Goal: Navigation & Orientation: Understand site structure

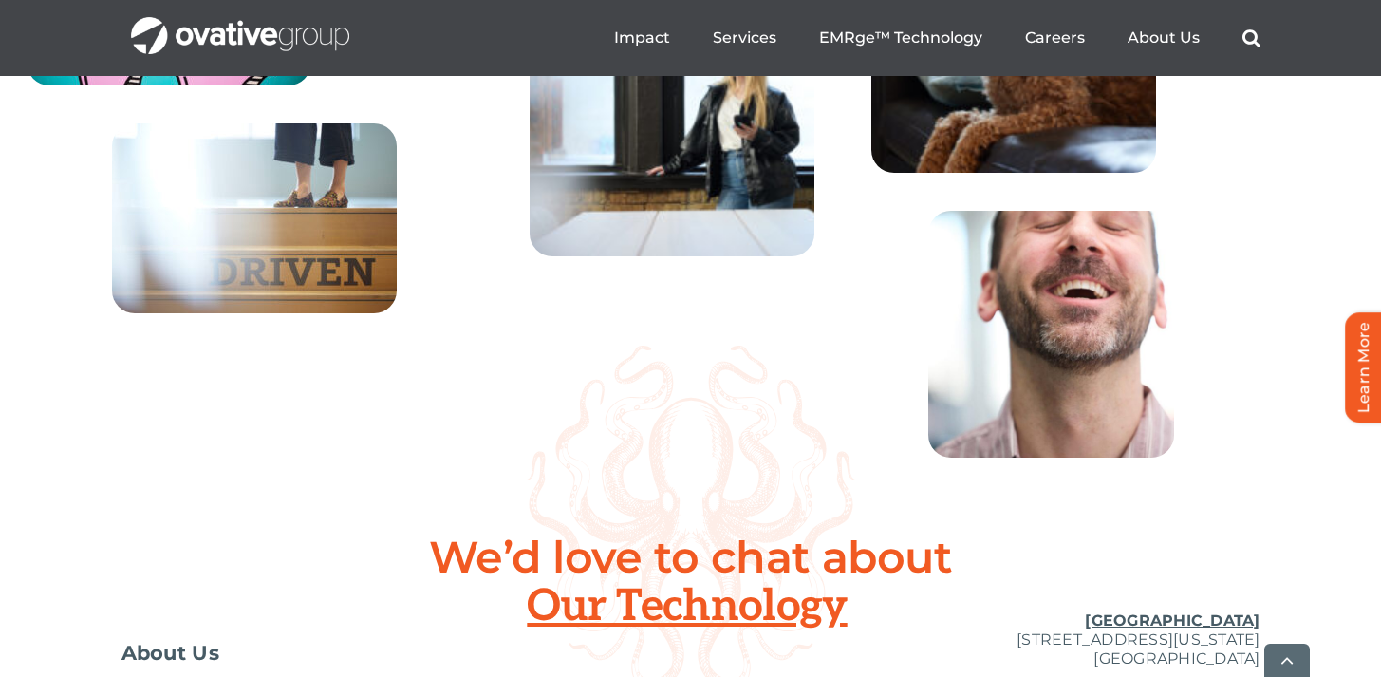
scroll to position [7084, 0]
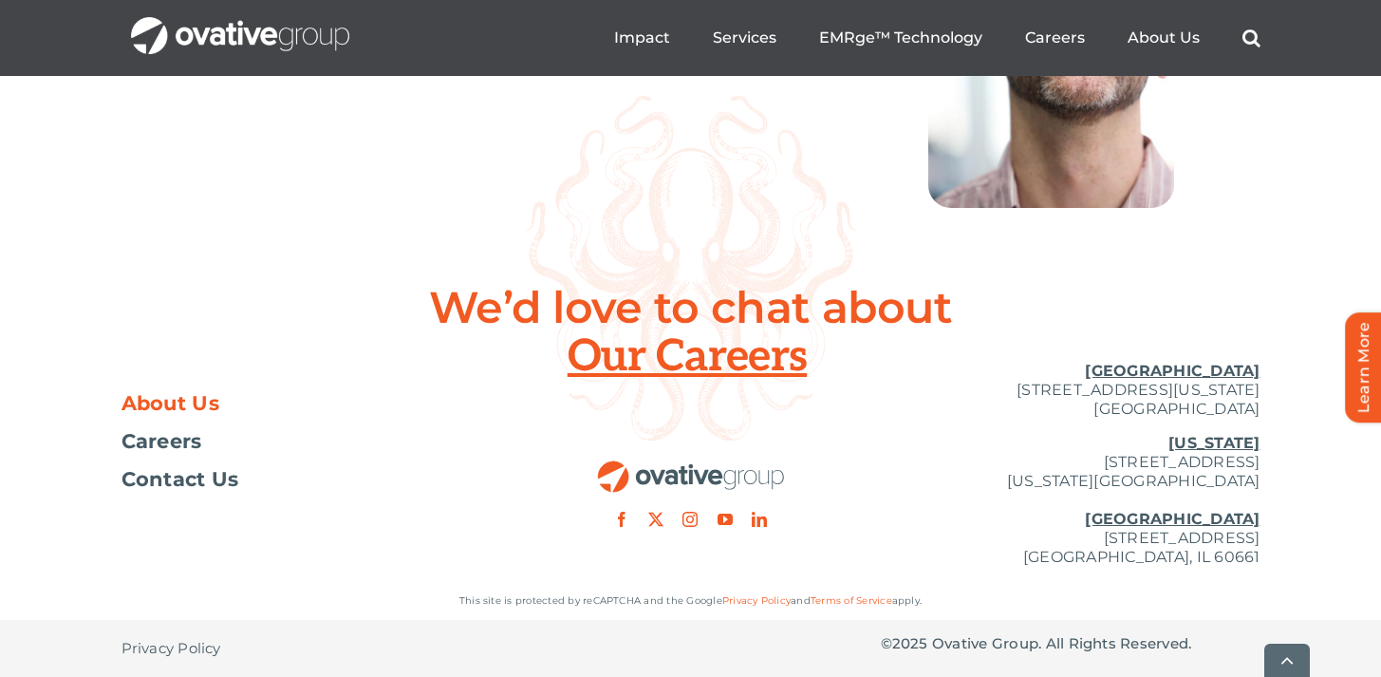
click at [162, 399] on span "About Us" at bounding box center [170, 403] width 99 height 19
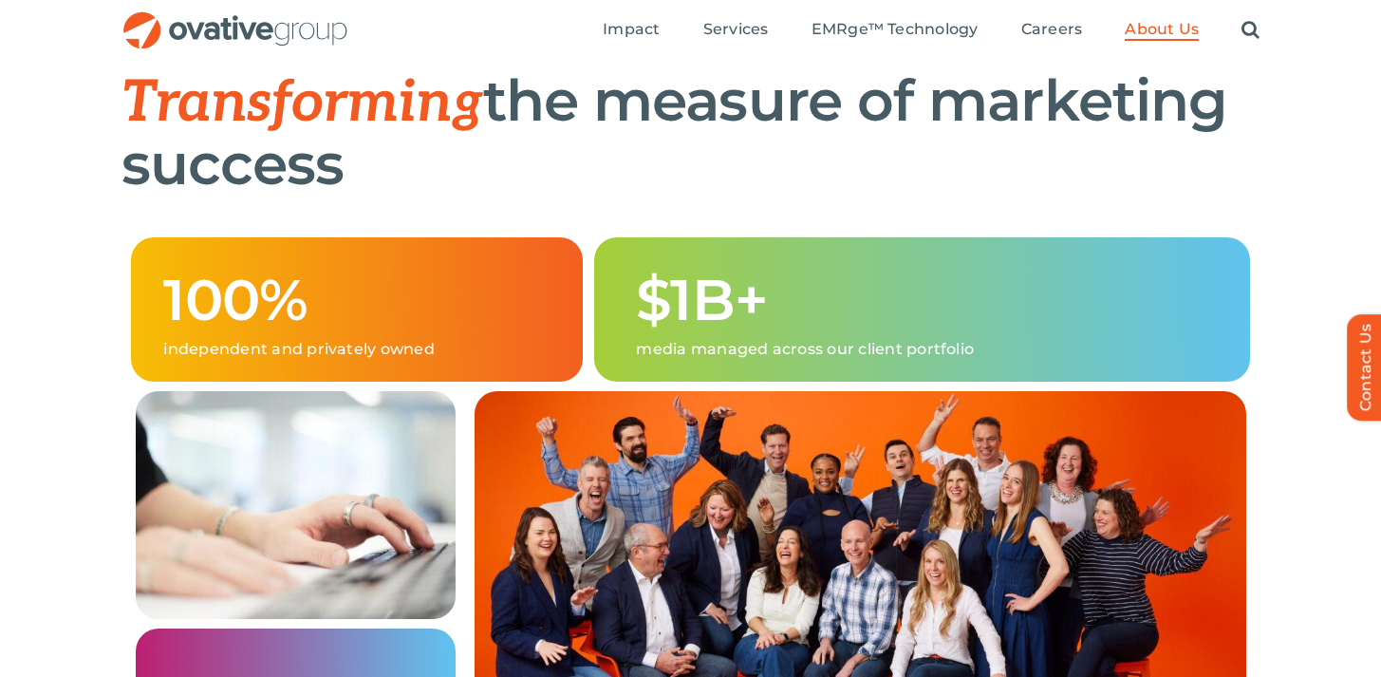
scroll to position [458, 0]
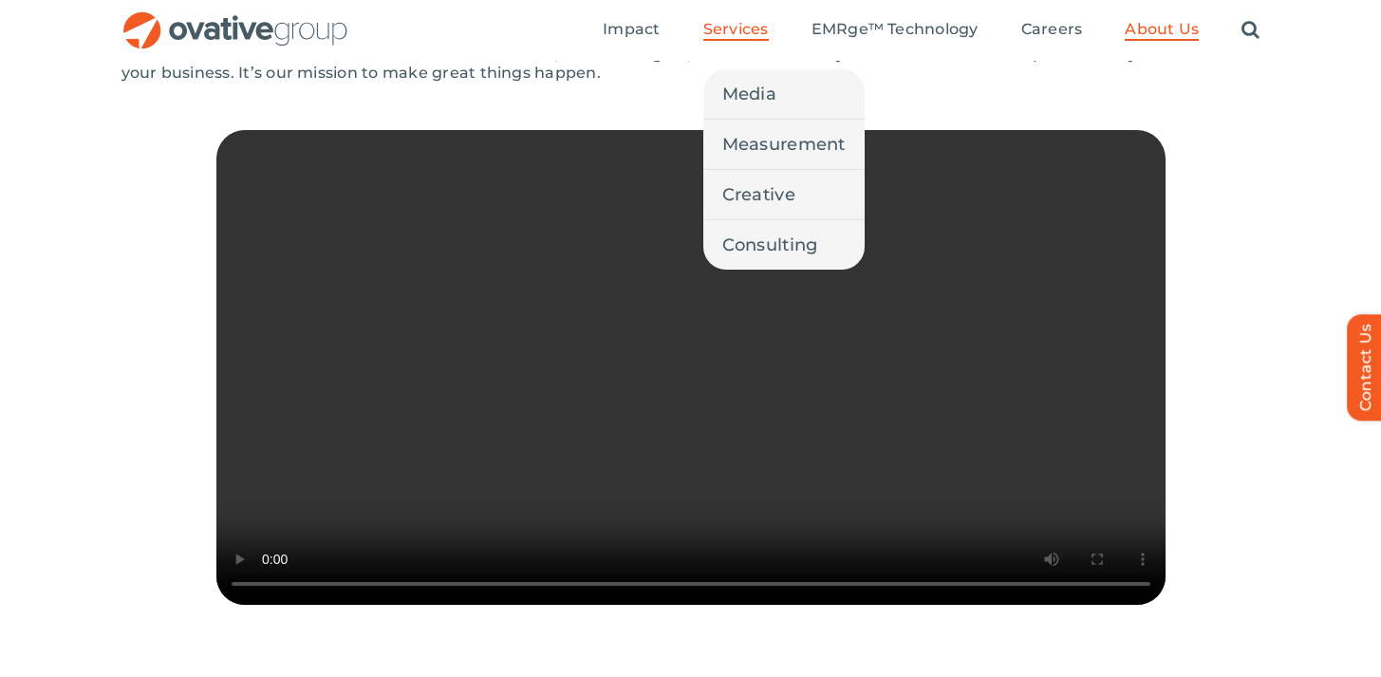
click at [728, 29] on span "Services" at bounding box center [735, 29] width 65 height 19
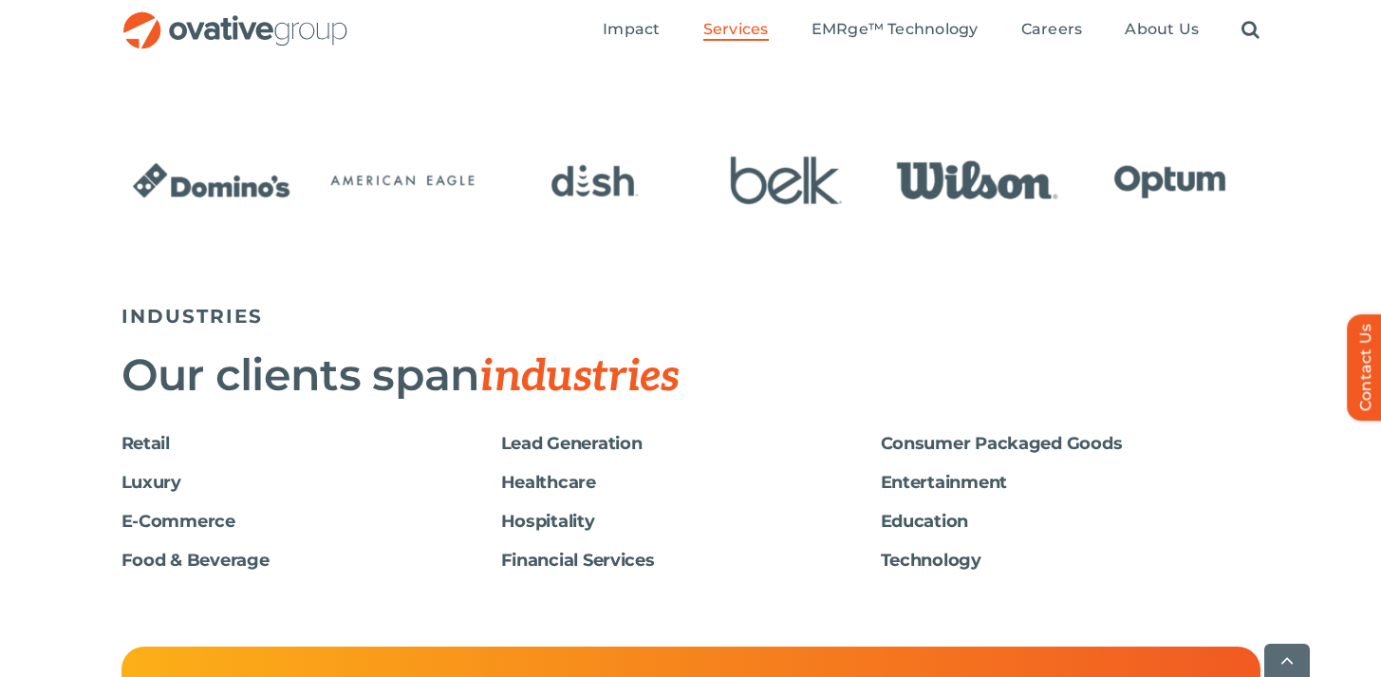
scroll to position [3074, 0]
